Goal: Information Seeking & Learning: Learn about a topic

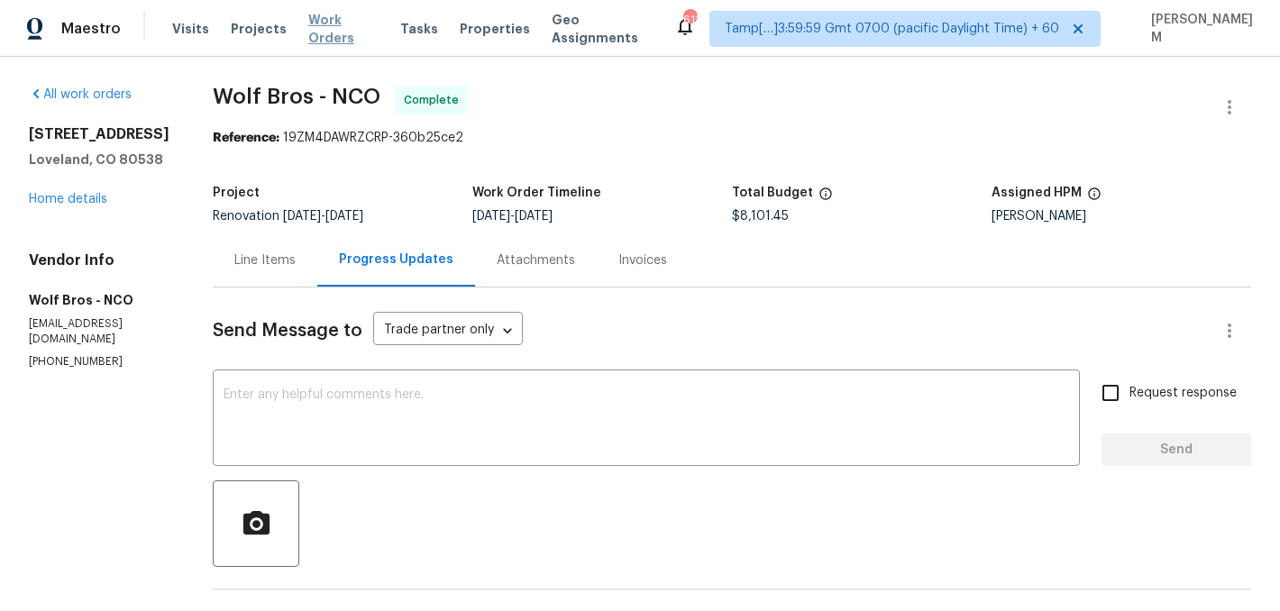
click at [328, 30] on span "Work Orders" at bounding box center [343, 29] width 70 height 36
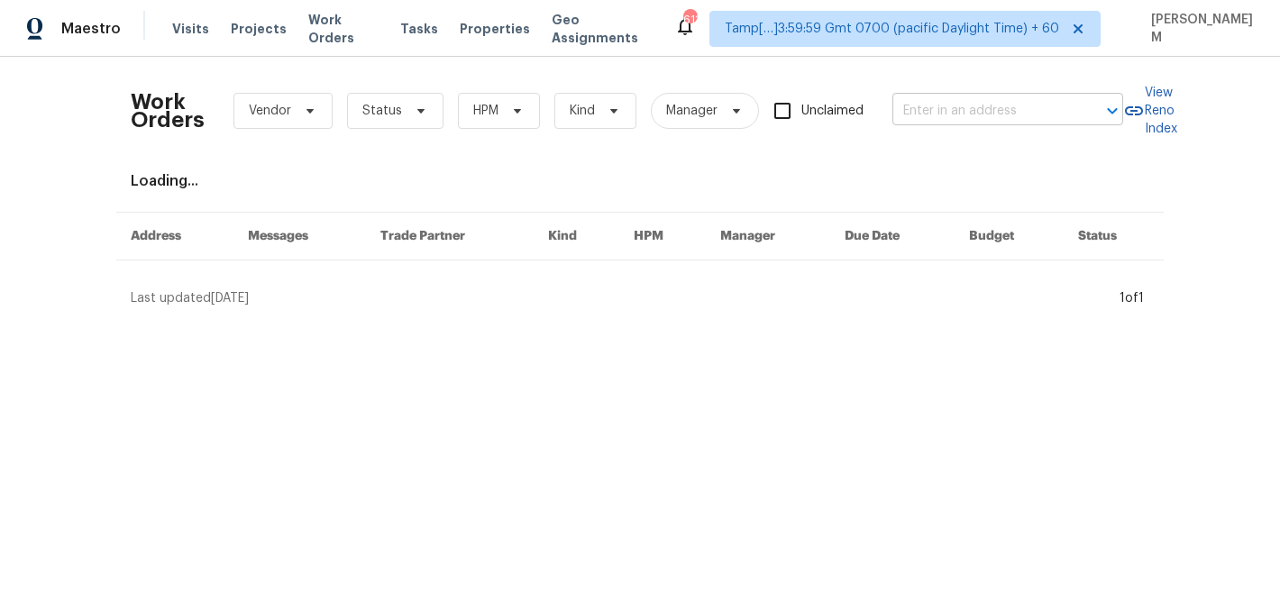
click at [989, 115] on input "text" at bounding box center [982, 111] width 180 height 28
paste input "[STREET_ADDRESS]"
type input "[STREET_ADDRESS]"
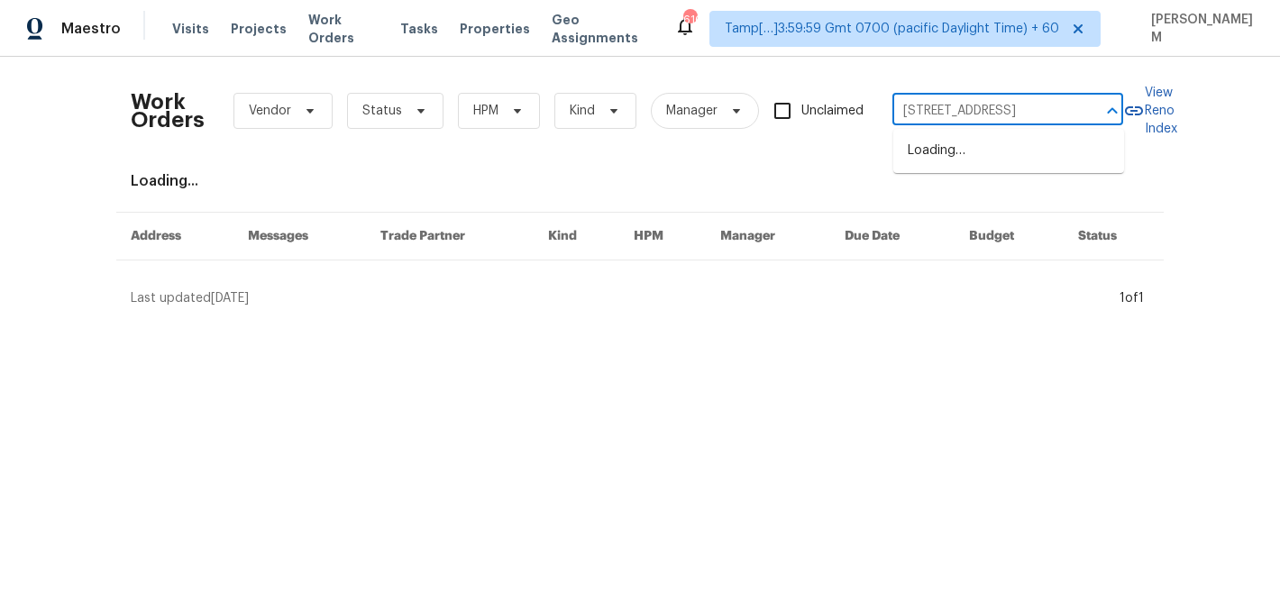
scroll to position [0, 80]
click at [1002, 160] on li "[STREET_ADDRESS]" at bounding box center [1008, 151] width 231 height 30
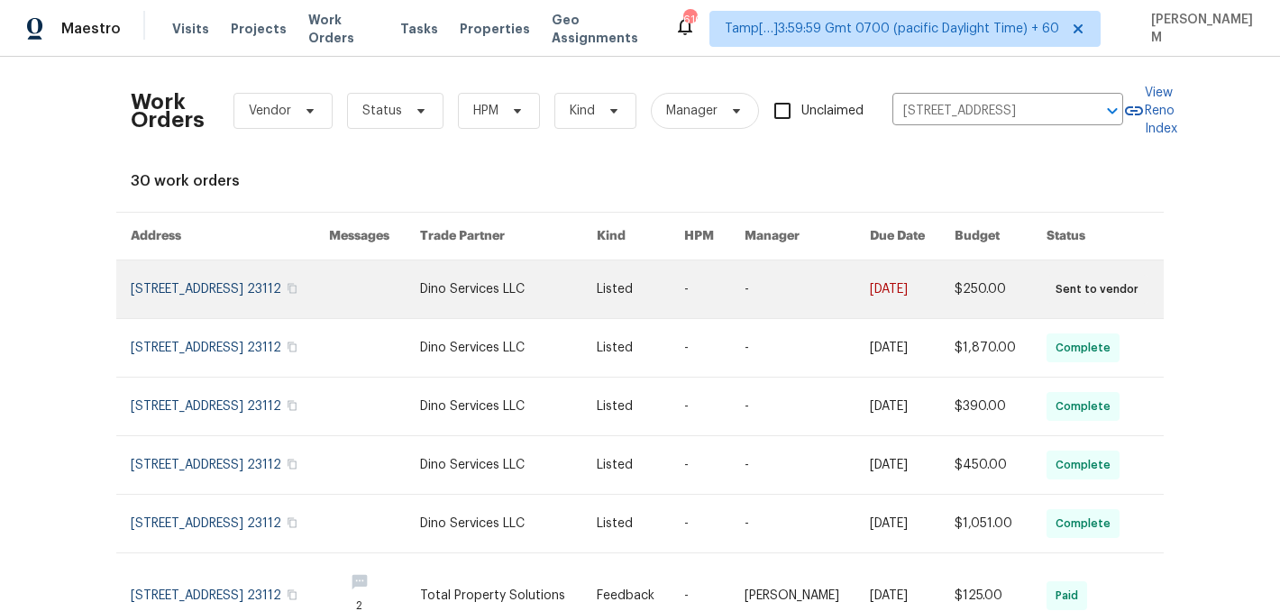
click at [932, 282] on link at bounding box center [912, 289] width 85 height 58
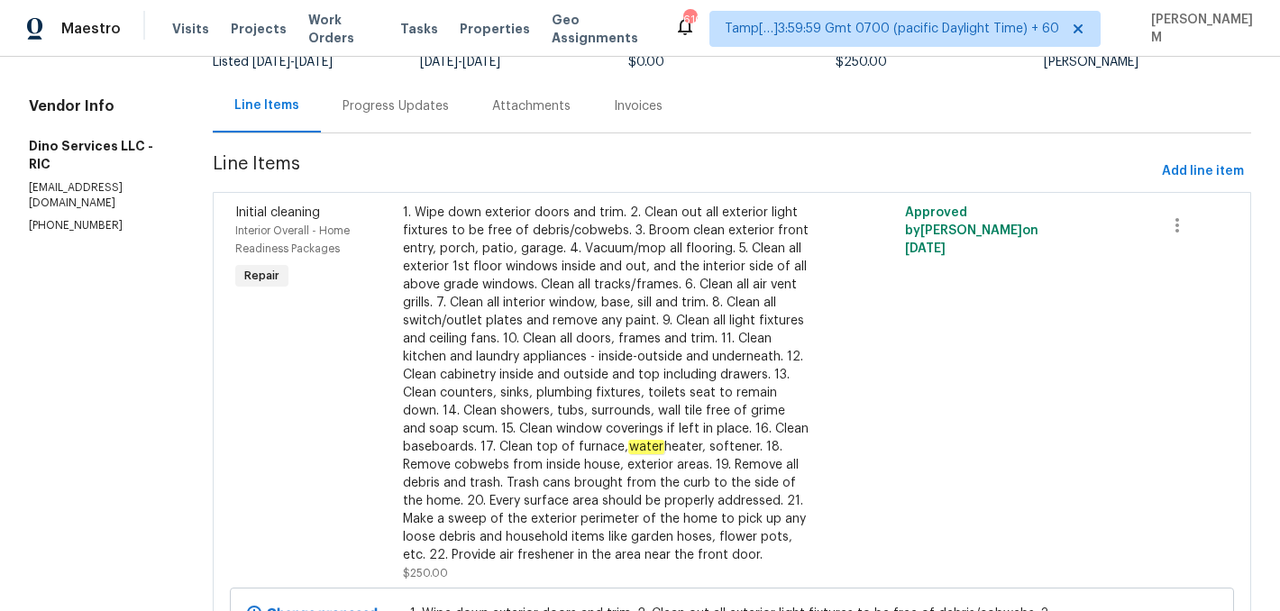
scroll to position [86, 0]
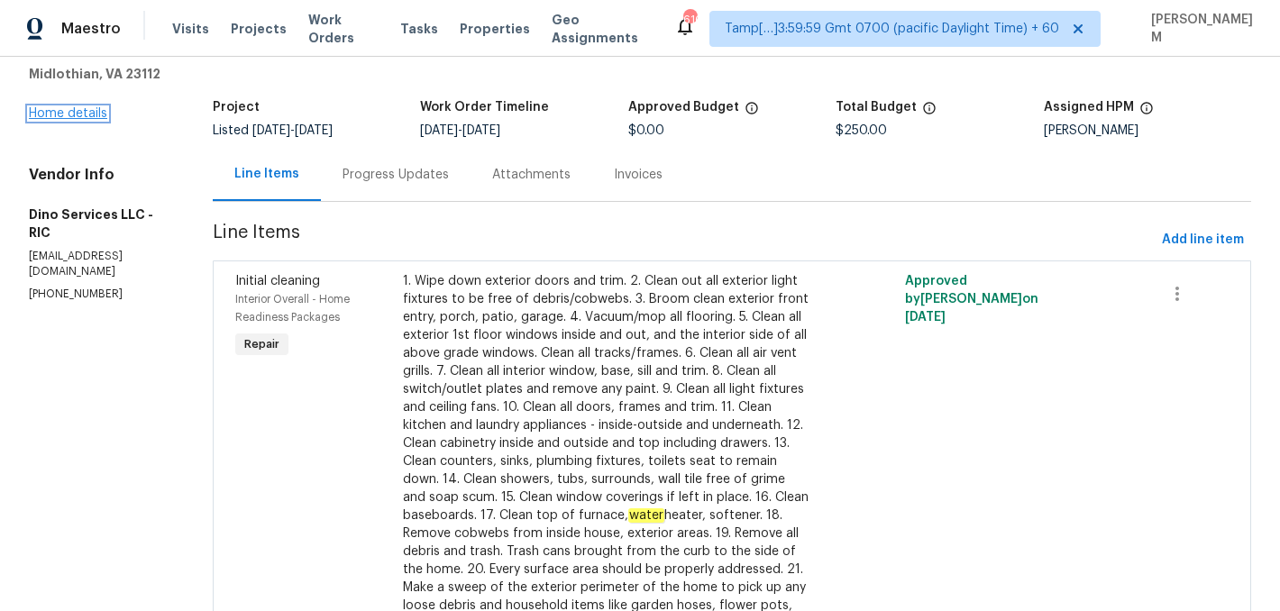
click at [66, 120] on link "Home details" at bounding box center [68, 113] width 78 height 13
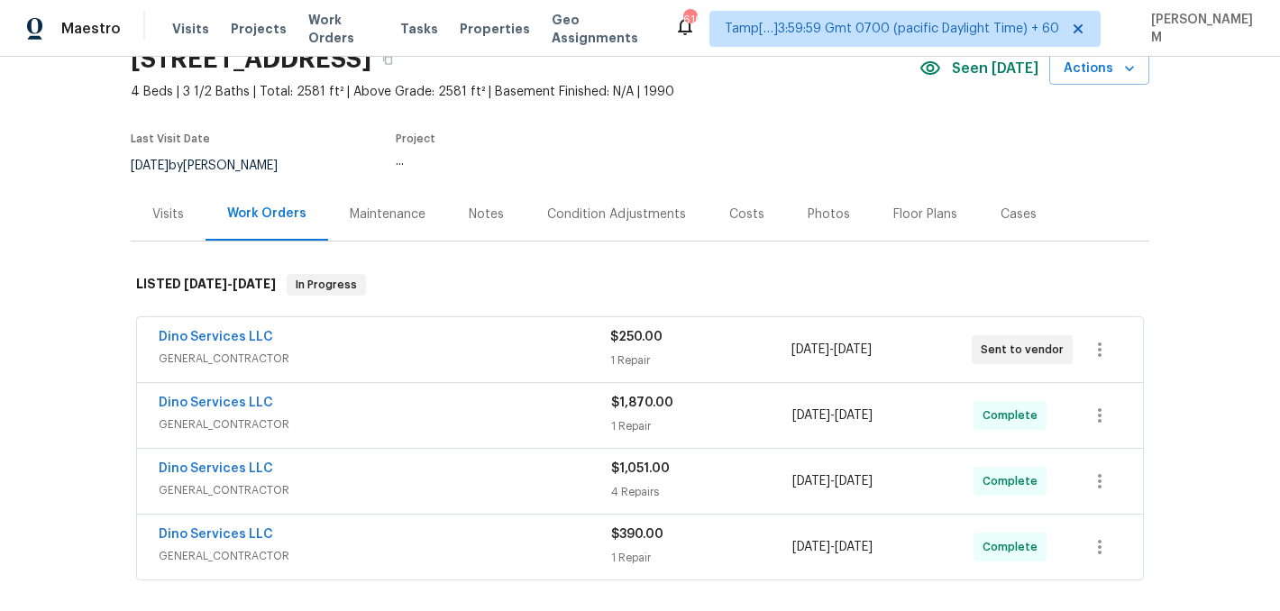
scroll to position [115, 0]
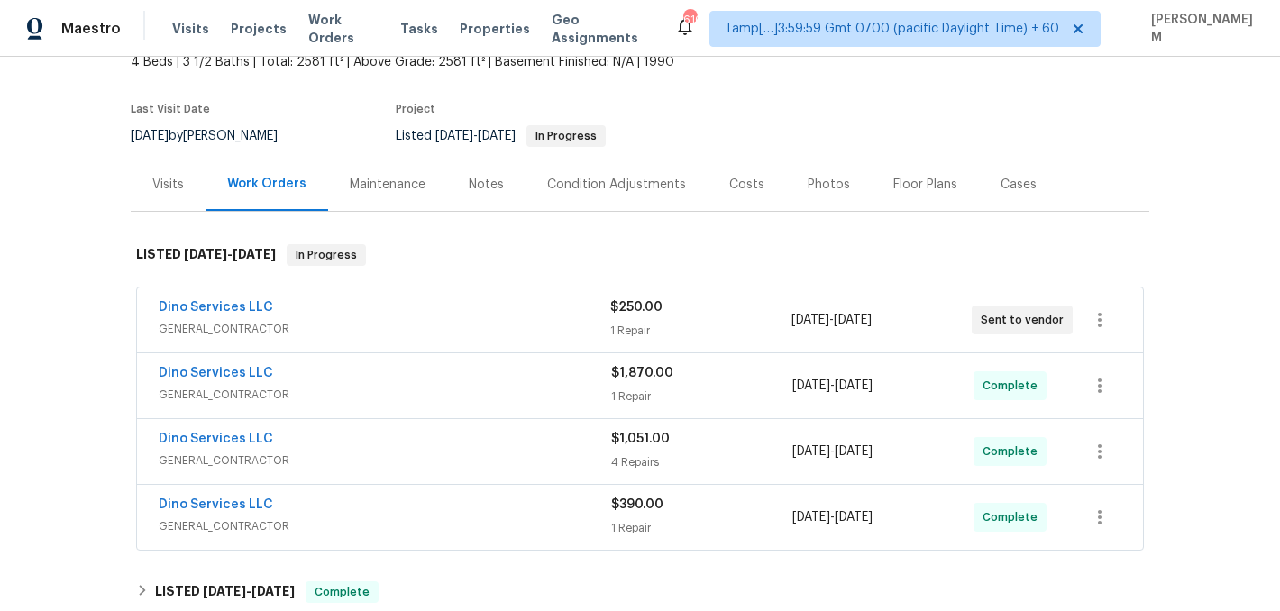
click at [480, 317] on div "Dino Services LLC" at bounding box center [385, 309] width 452 height 22
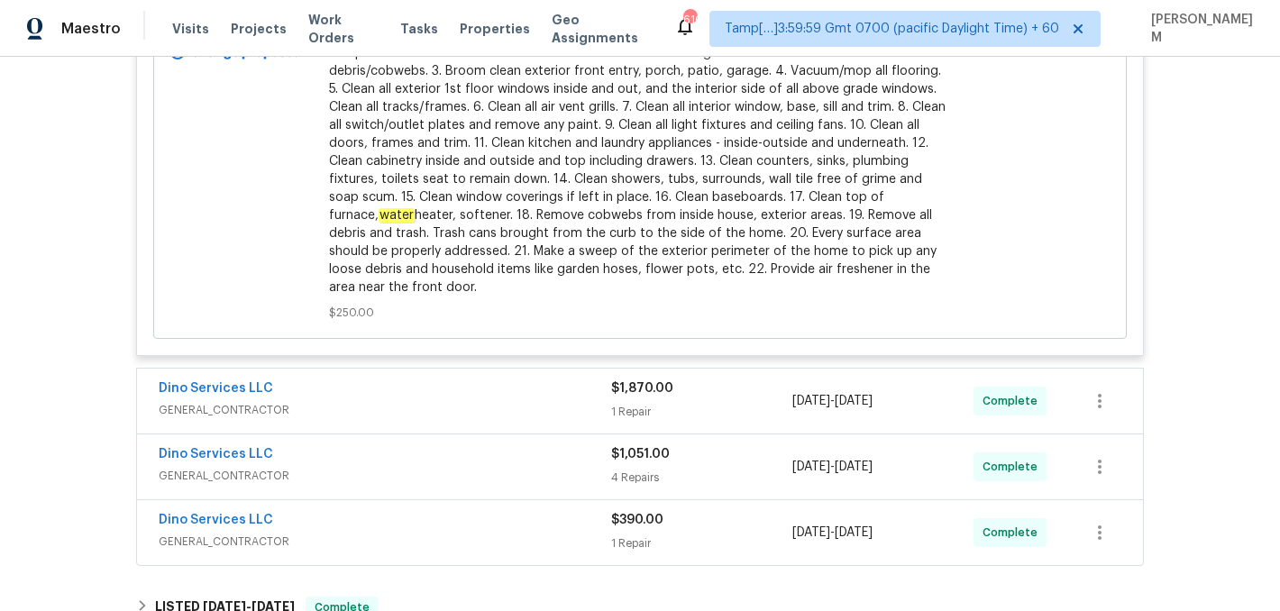
scroll to position [934, 0]
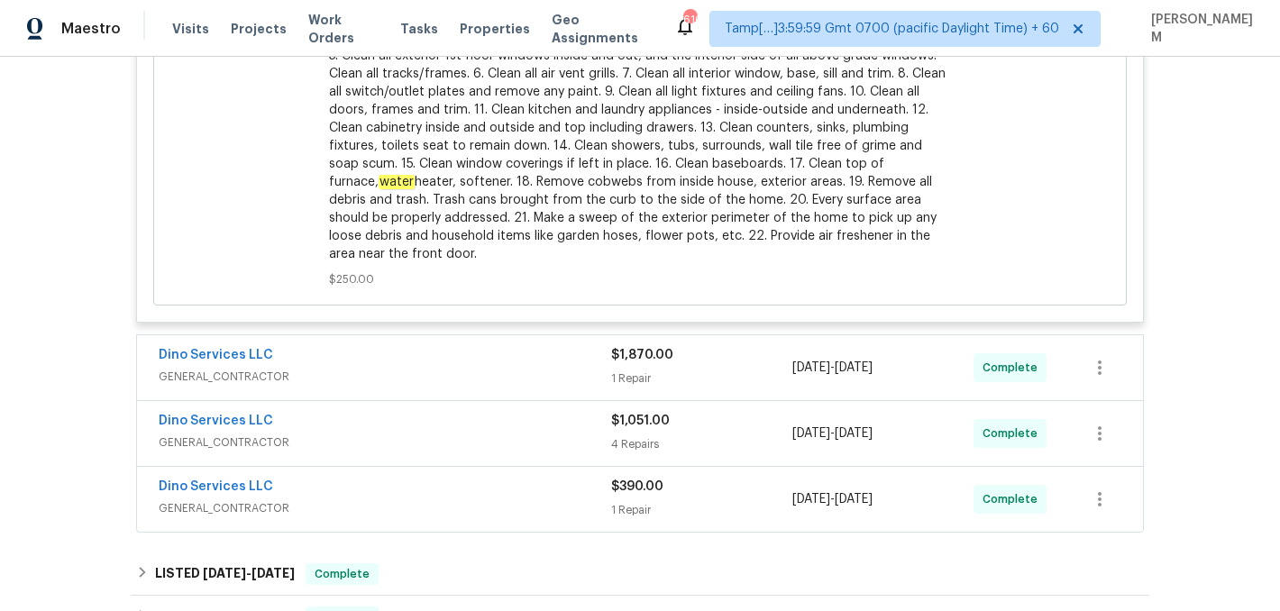
click at [458, 364] on div "Dino Services LLC" at bounding box center [385, 357] width 452 height 22
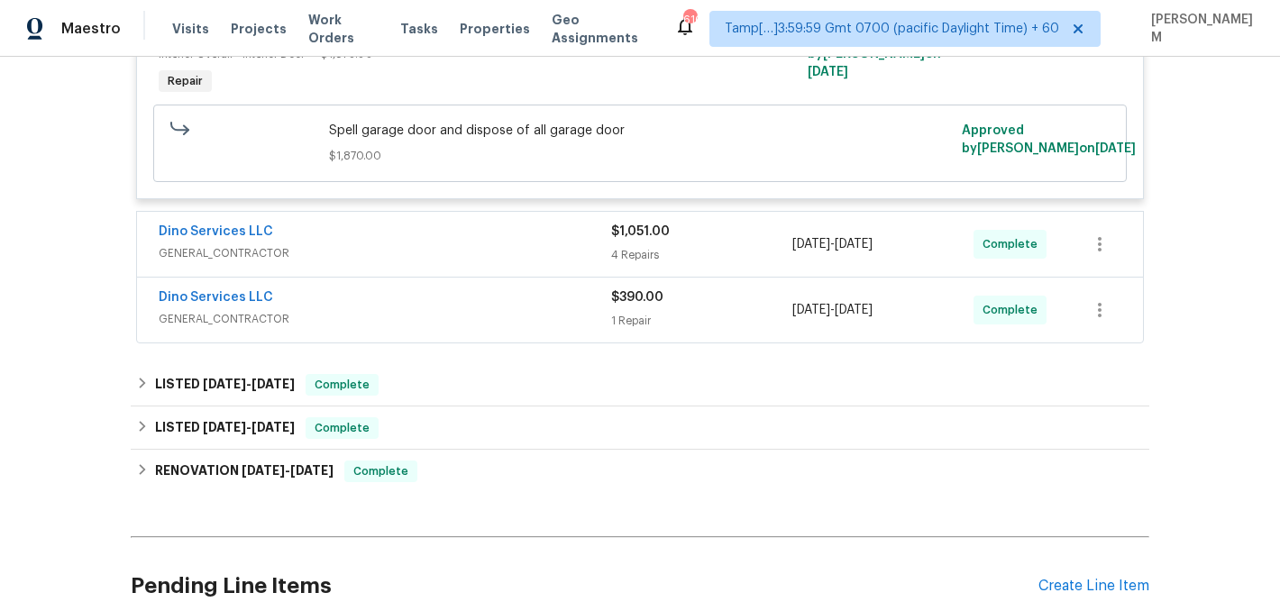
scroll to position [1358, 0]
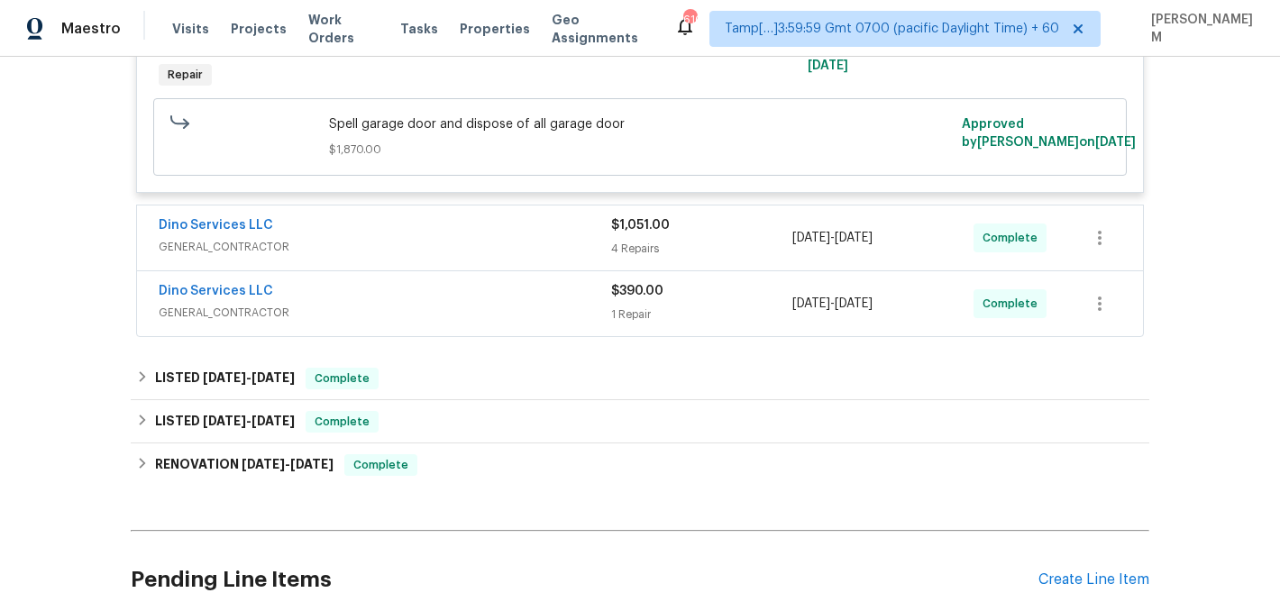
click at [487, 238] on div "Dino Services LLC" at bounding box center [385, 227] width 452 height 22
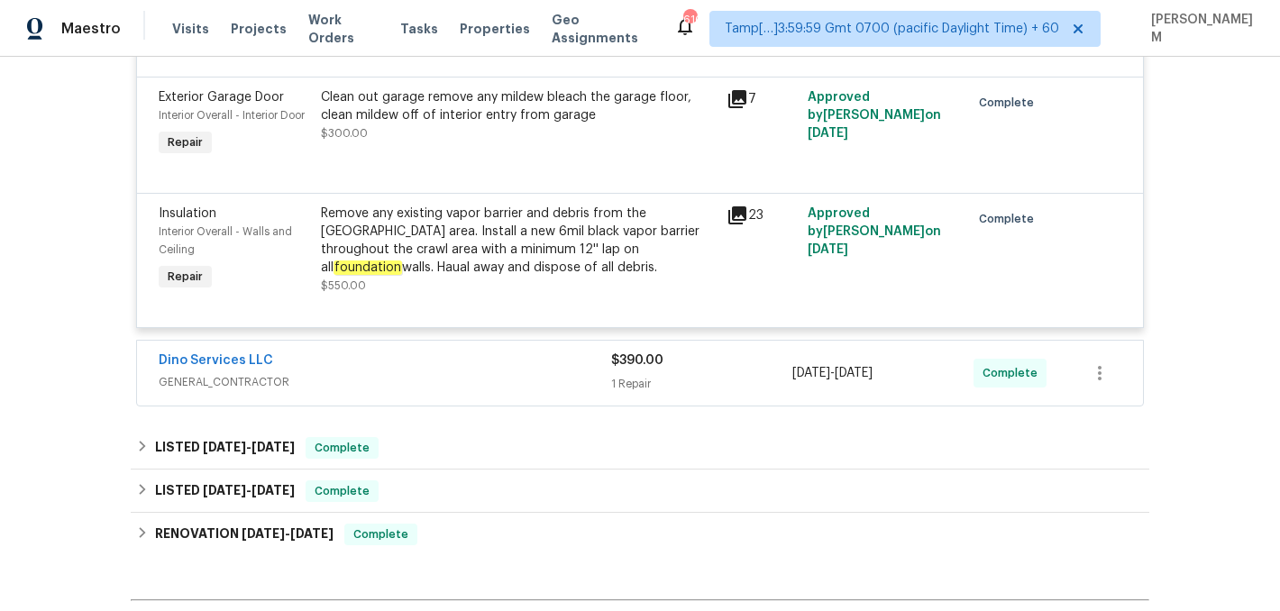
scroll to position [1870, 0]
click at [531, 375] on div "Dino Services LLC" at bounding box center [385, 364] width 452 height 22
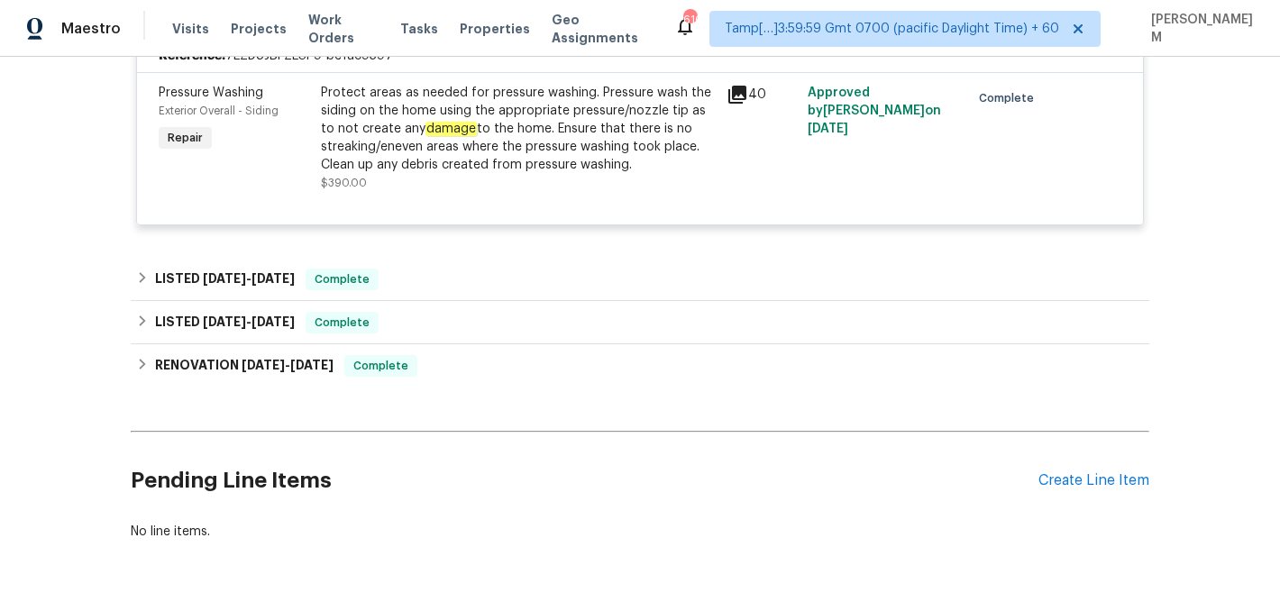
scroll to position [2281, 0]
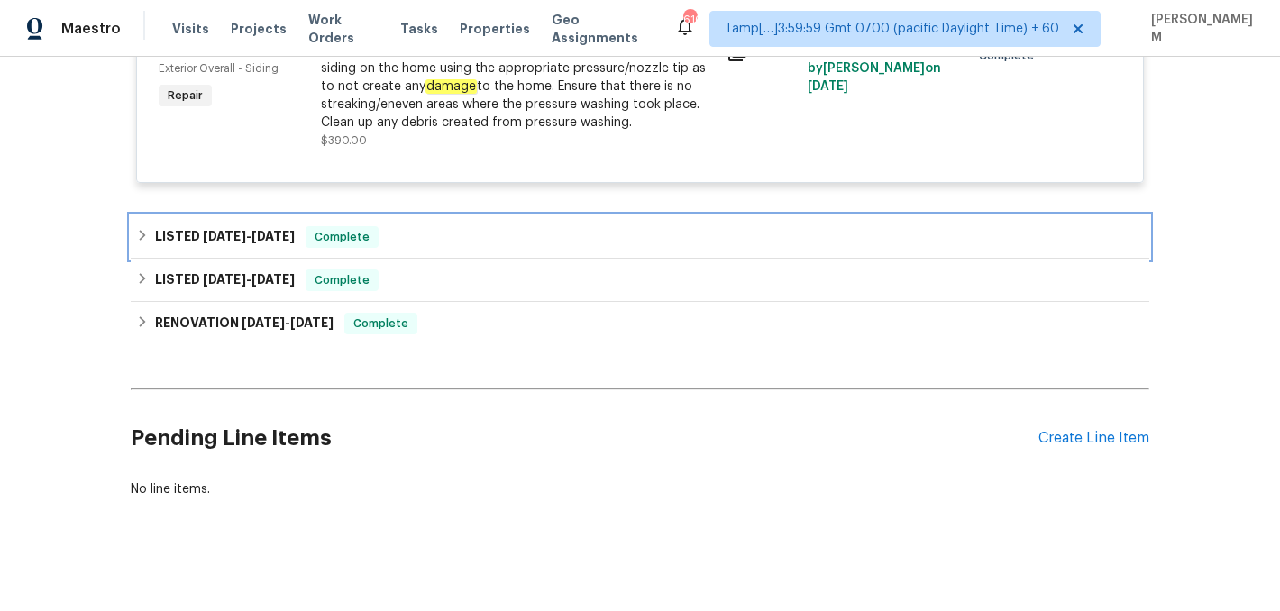
click at [469, 248] on div "LISTED [DATE] - [DATE] Complete" at bounding box center [640, 237] width 1008 height 22
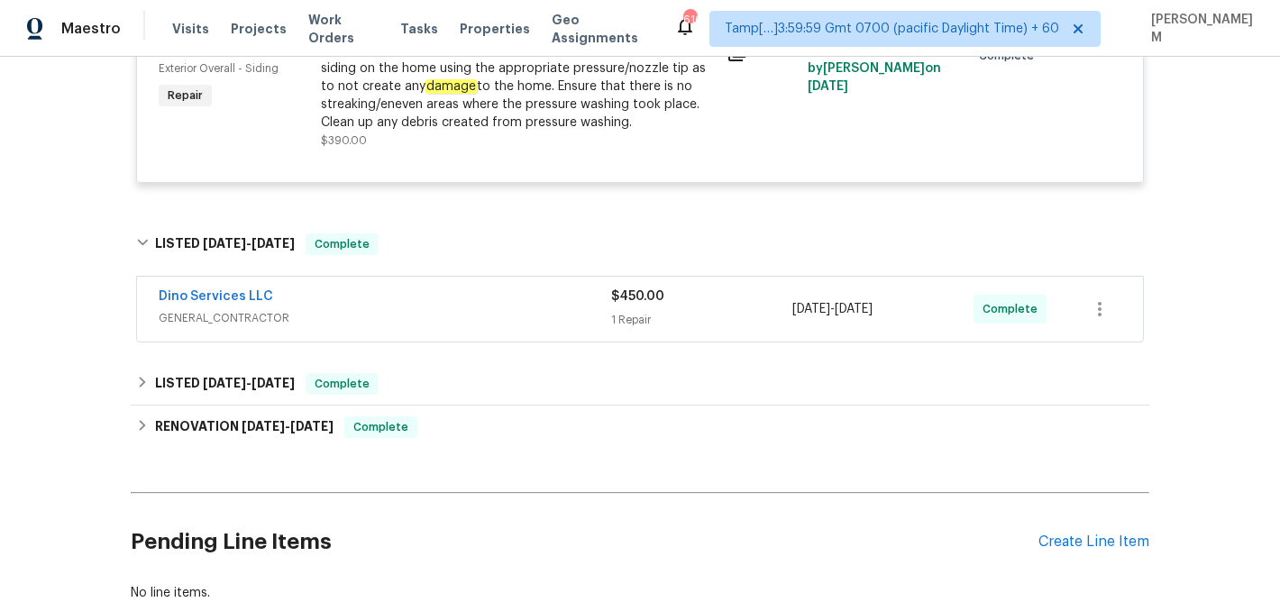
click at [488, 309] on div "Dino Services LLC" at bounding box center [385, 299] width 452 height 22
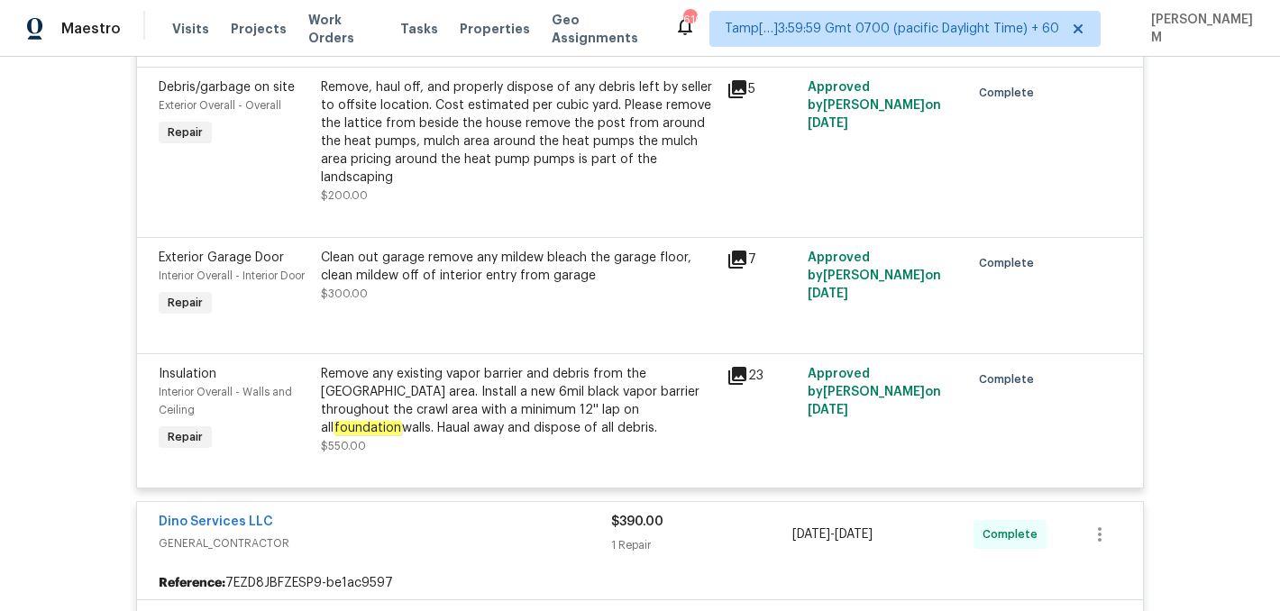
scroll to position [1679, 0]
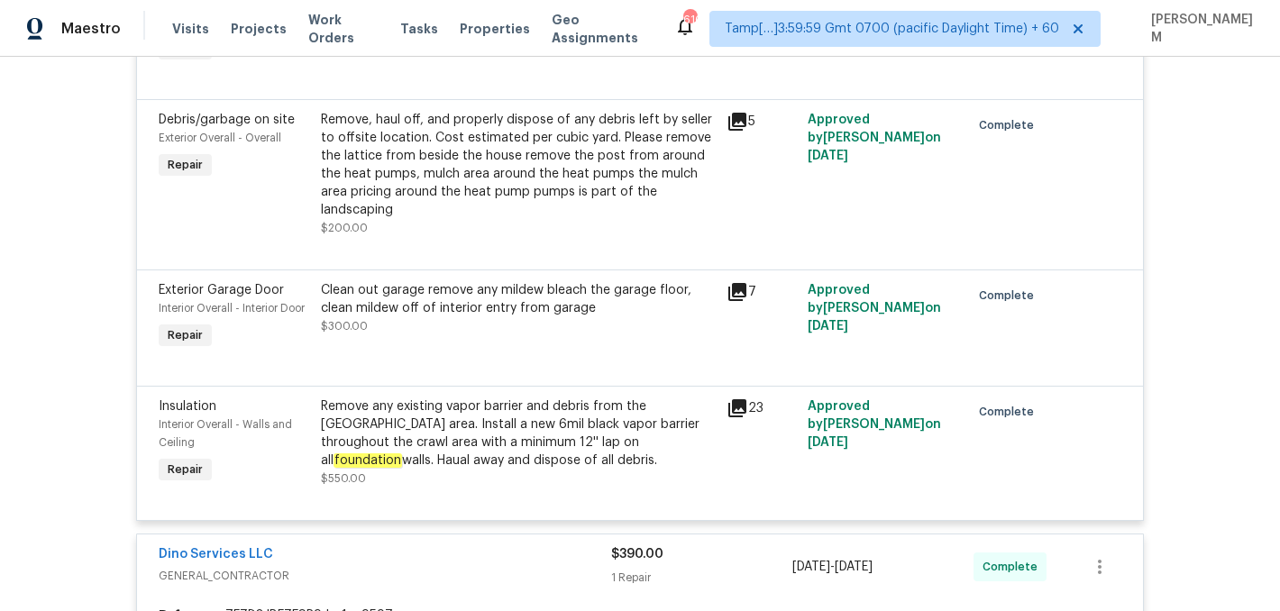
click at [442, 438] on div "Remove any existing vapor barrier and debris from the [GEOGRAPHIC_DATA] area. I…" at bounding box center [518, 433] width 395 height 72
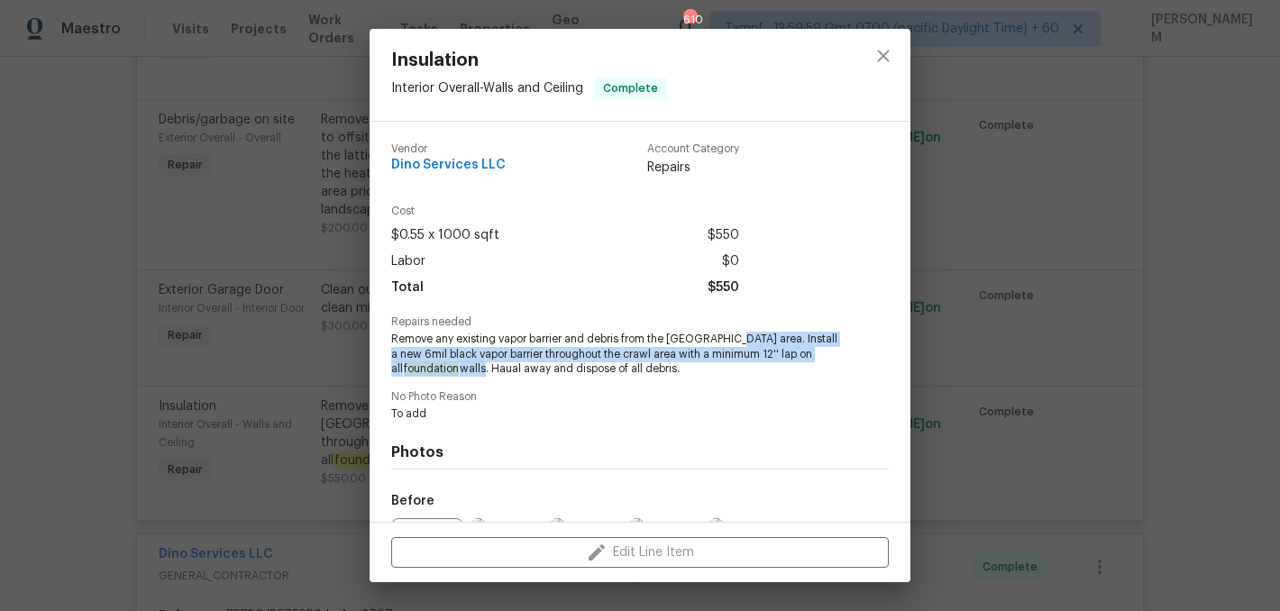
drag, startPoint x: 727, startPoint y: 338, endPoint x: 413, endPoint y: 370, distance: 316.1
click at [413, 370] on span "Remove any existing vapor barrier and debris from the [GEOGRAPHIC_DATA] area. I…" at bounding box center [615, 354] width 448 height 45
copy span "Install a new 6mil black vapor barrier throughout the crawl area with a minimum…"
click at [728, 342] on span "Remove any existing vapor barrier and debris from the [GEOGRAPHIC_DATA] area. I…" at bounding box center [615, 354] width 448 height 45
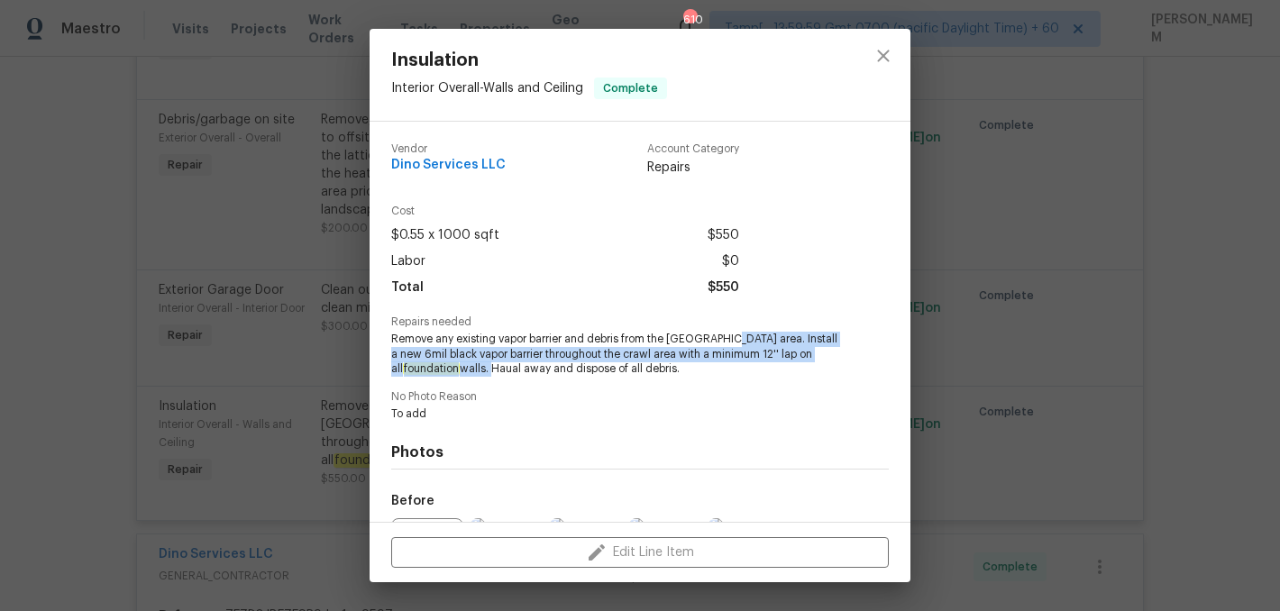
drag, startPoint x: 724, startPoint y: 335, endPoint x: 420, endPoint y: 367, distance: 305.4
click at [420, 367] on span "Remove any existing vapor barrier and debris from the [GEOGRAPHIC_DATA] area. I…" at bounding box center [615, 354] width 448 height 45
copy span "Install a new 6mil black vapor barrier throughout the crawl area with a minimum…"
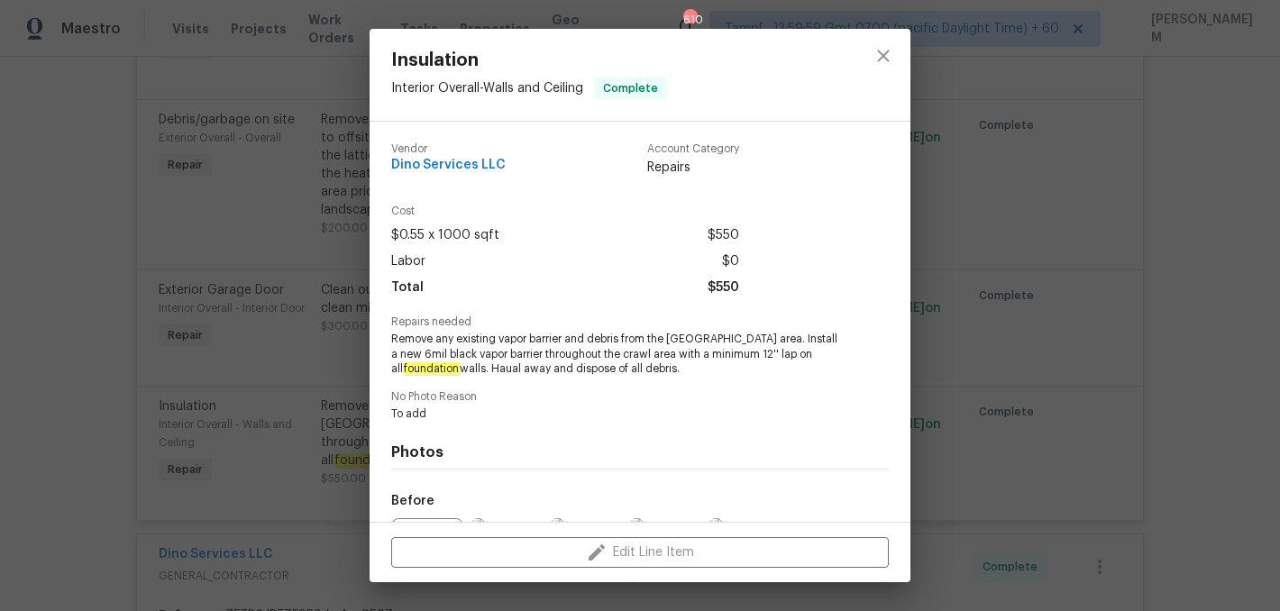
click at [215, 266] on div "Insulation Interior Overall - Walls and Ceiling Complete Vendor Dino Services L…" at bounding box center [640, 305] width 1280 height 611
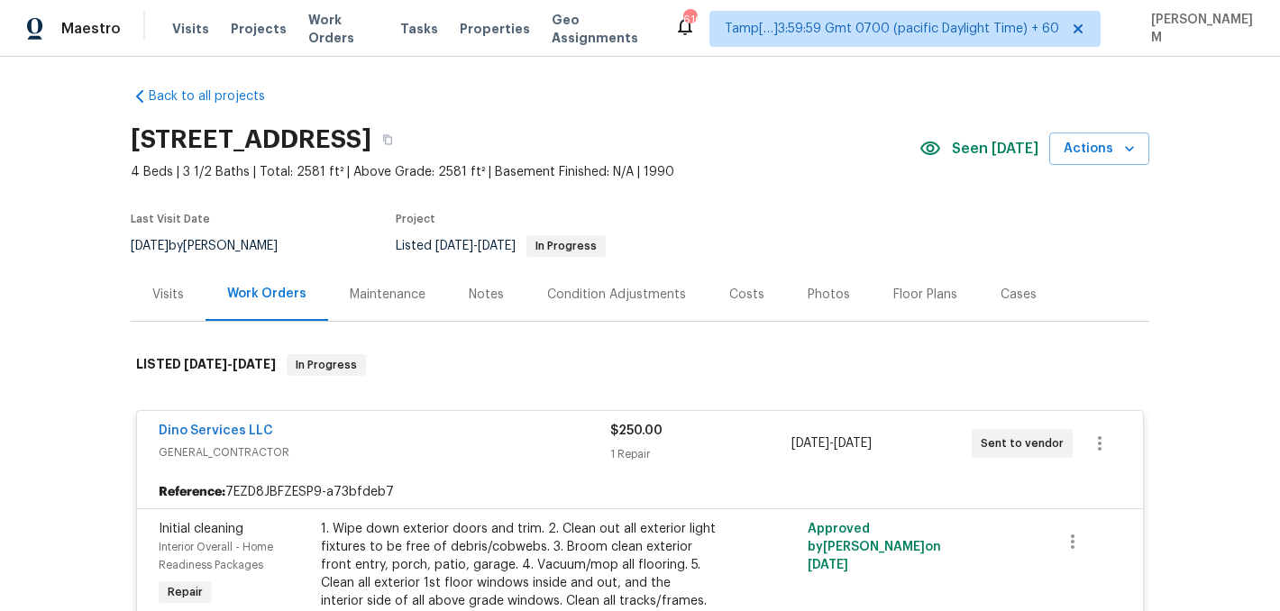
scroll to position [0, 0]
